Goal: Navigation & Orientation: Find specific page/section

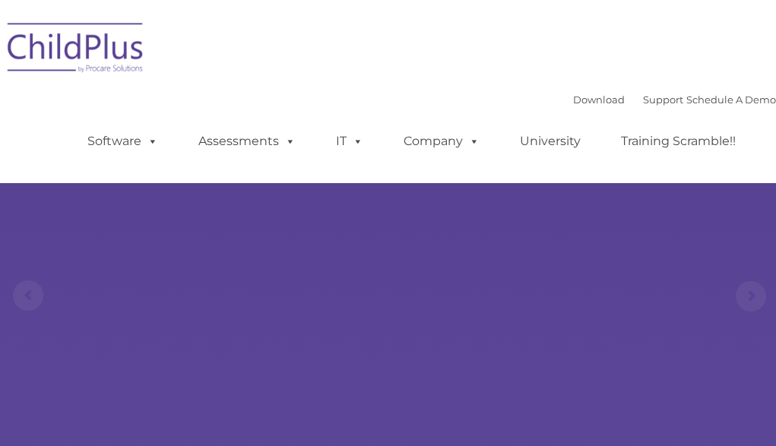
select select "MEDIUM"
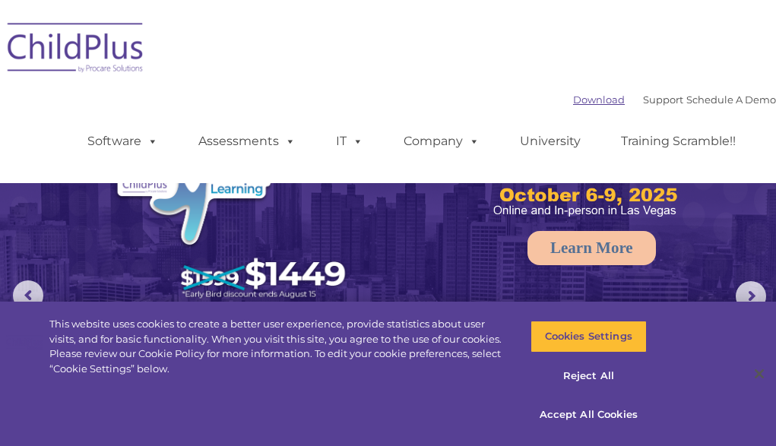
click at [573, 97] on link "Download" at bounding box center [599, 99] width 52 height 12
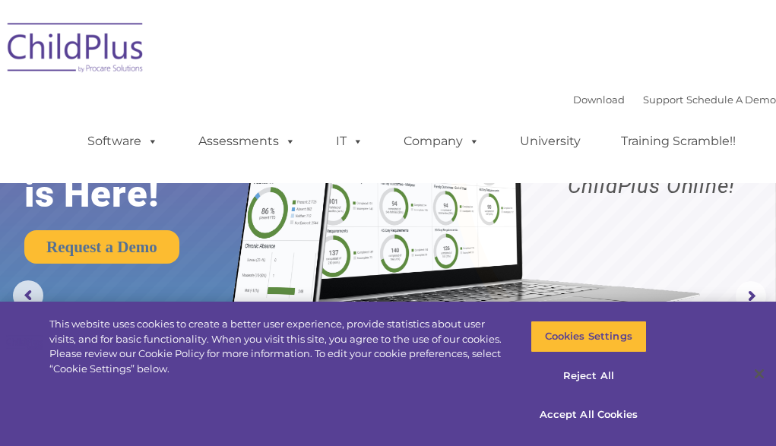
click at [119, 33] on img at bounding box center [76, 50] width 152 height 76
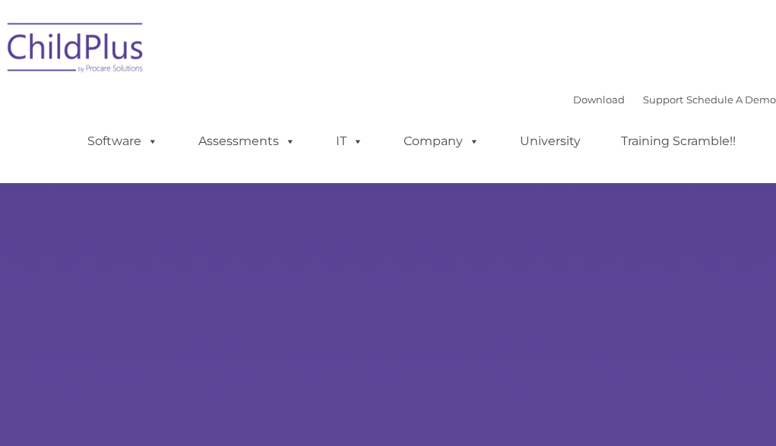
type input ""
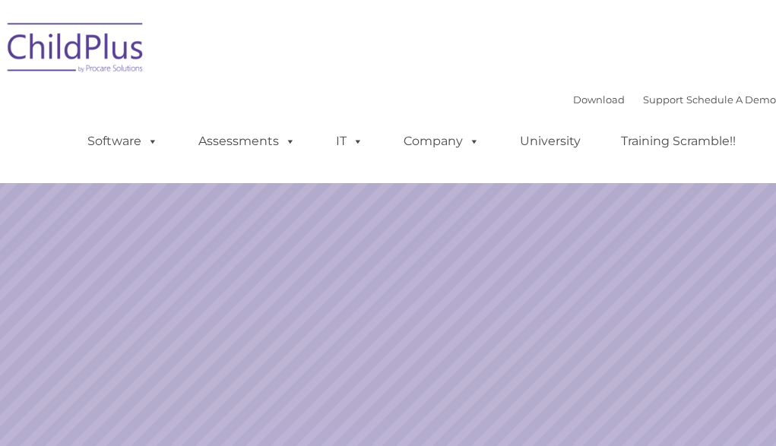
select select "MEDIUM"
